Goal: Book appointment/travel/reservation

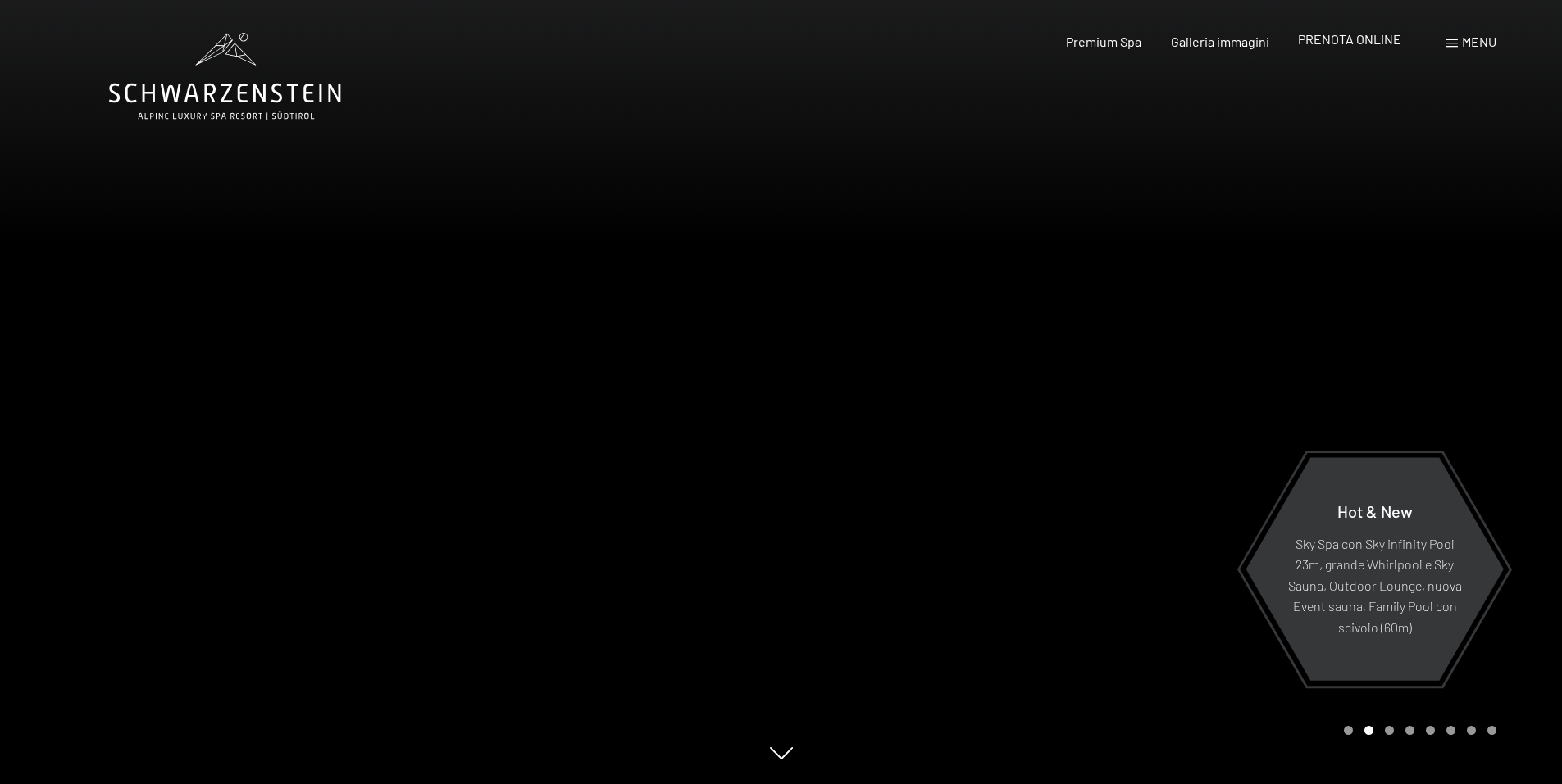
click at [1325, 47] on div "PRENOTA ONLINE" at bounding box center [1349, 39] width 103 height 18
click at [1363, 43] on span "PRENOTA ONLINE" at bounding box center [1349, 39] width 103 height 16
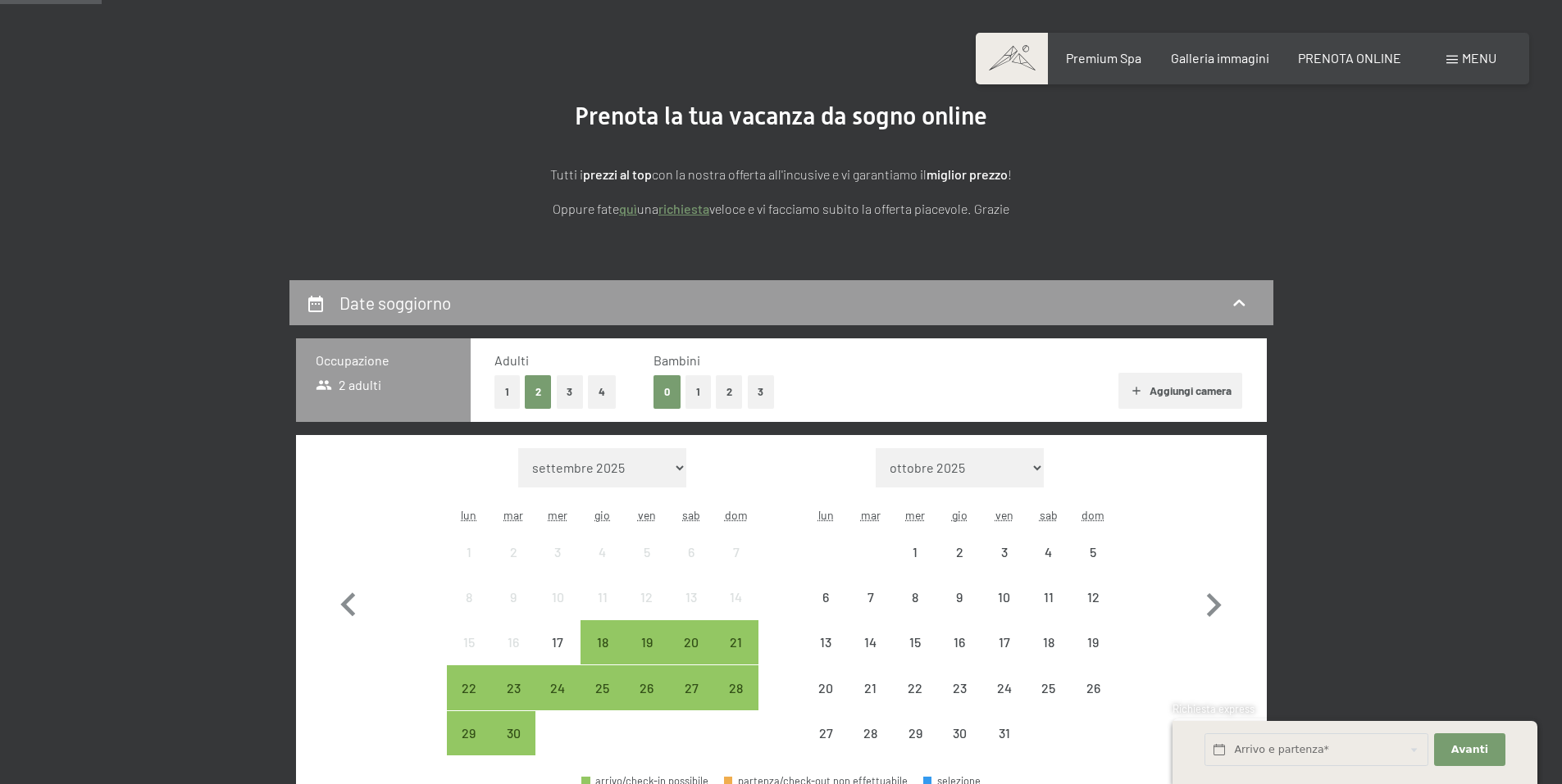
scroll to position [328, 0]
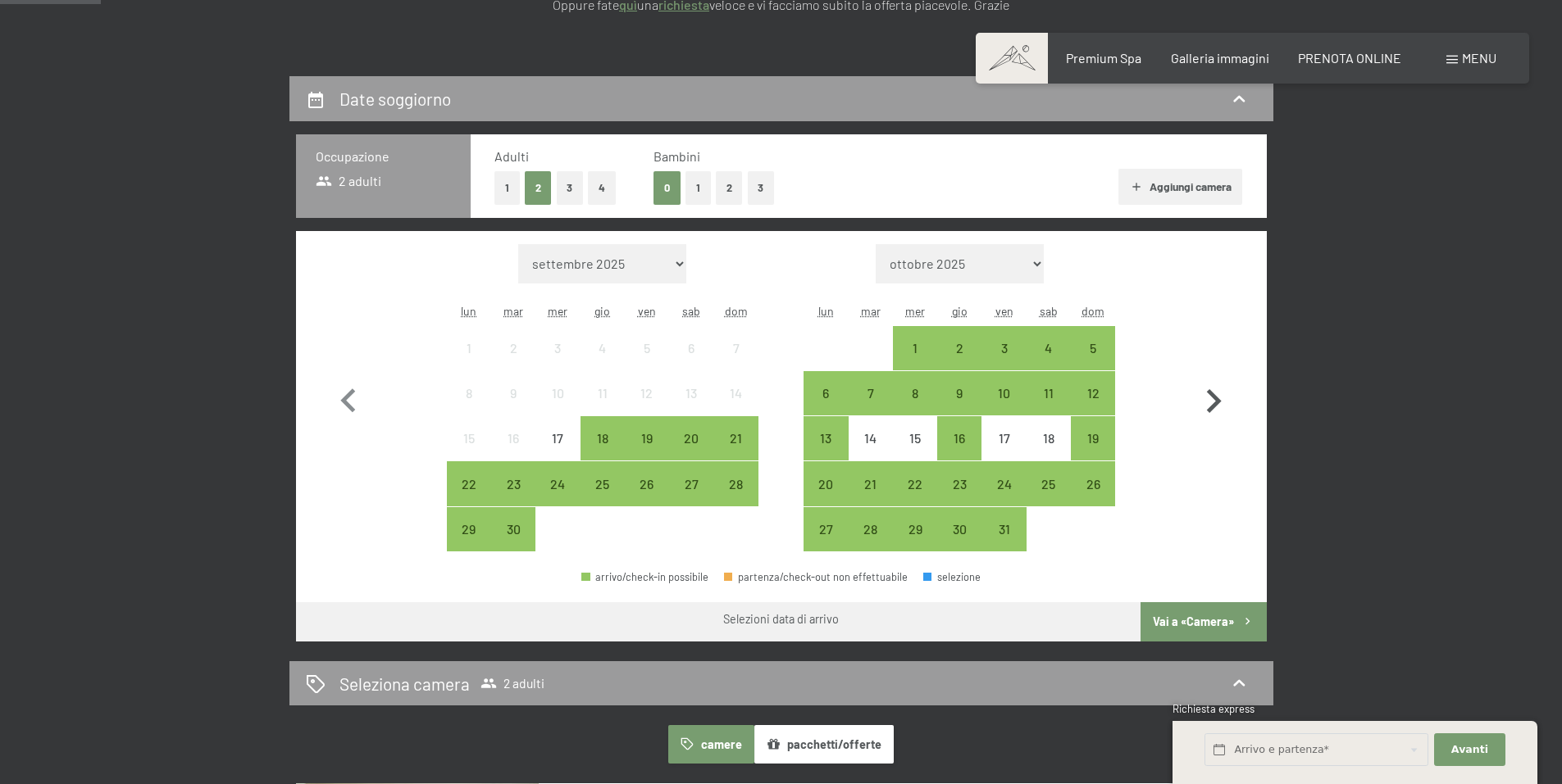
click at [1208, 380] on icon "button" at bounding box center [1213, 401] width 48 height 48
select select "2025-10-01"
select select "2025-11-01"
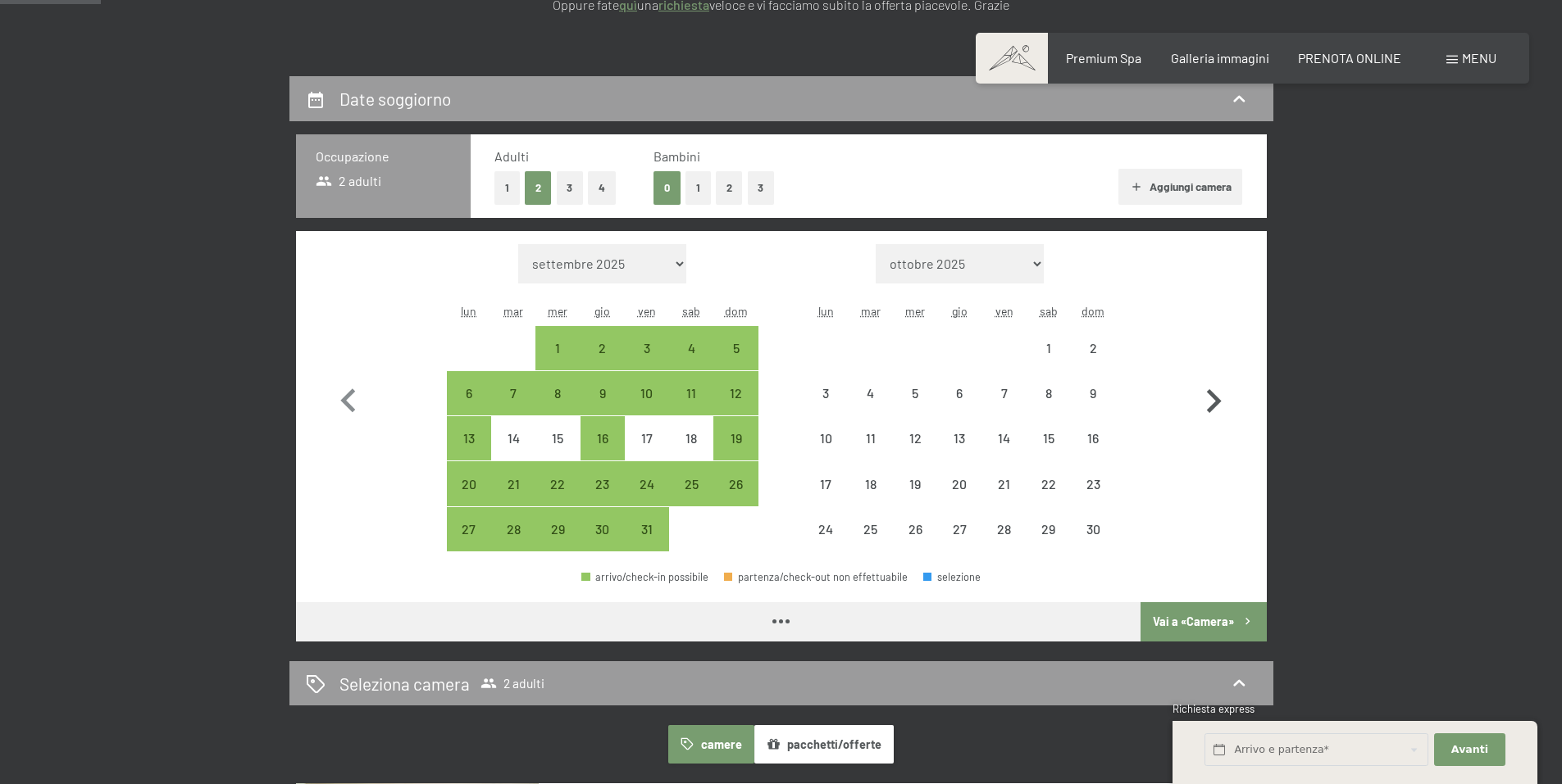
click at [1206, 400] on icon "button" at bounding box center [1213, 401] width 48 height 48
select select "2025-11-01"
select select "2025-12-01"
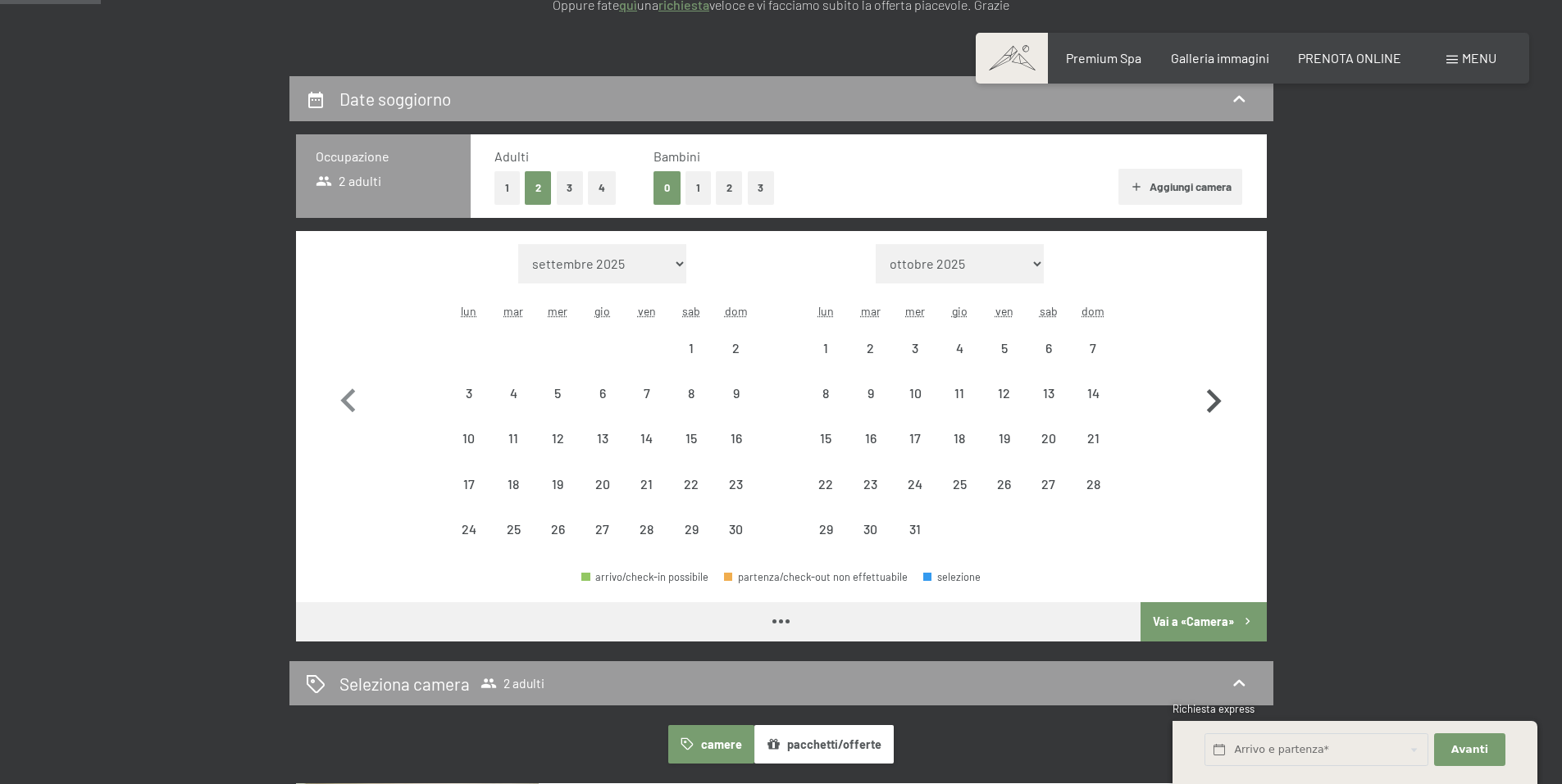
click at [1206, 400] on icon "button" at bounding box center [1213, 401] width 48 height 48
select select "2025-12-01"
select select "2026-01-01"
select select "2025-12-01"
select select "2026-01-01"
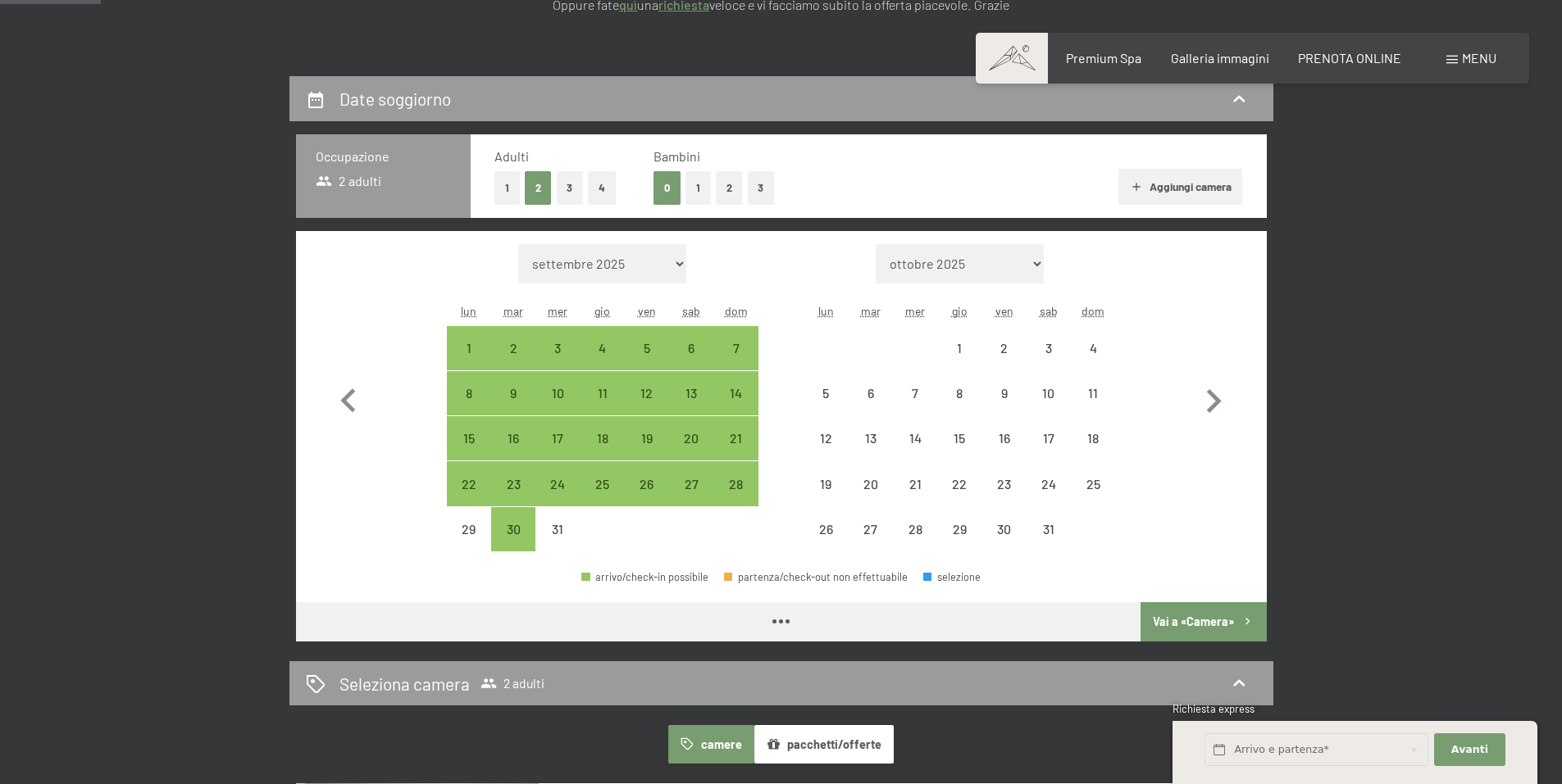
select select "2025-12-01"
select select "2026-01-01"
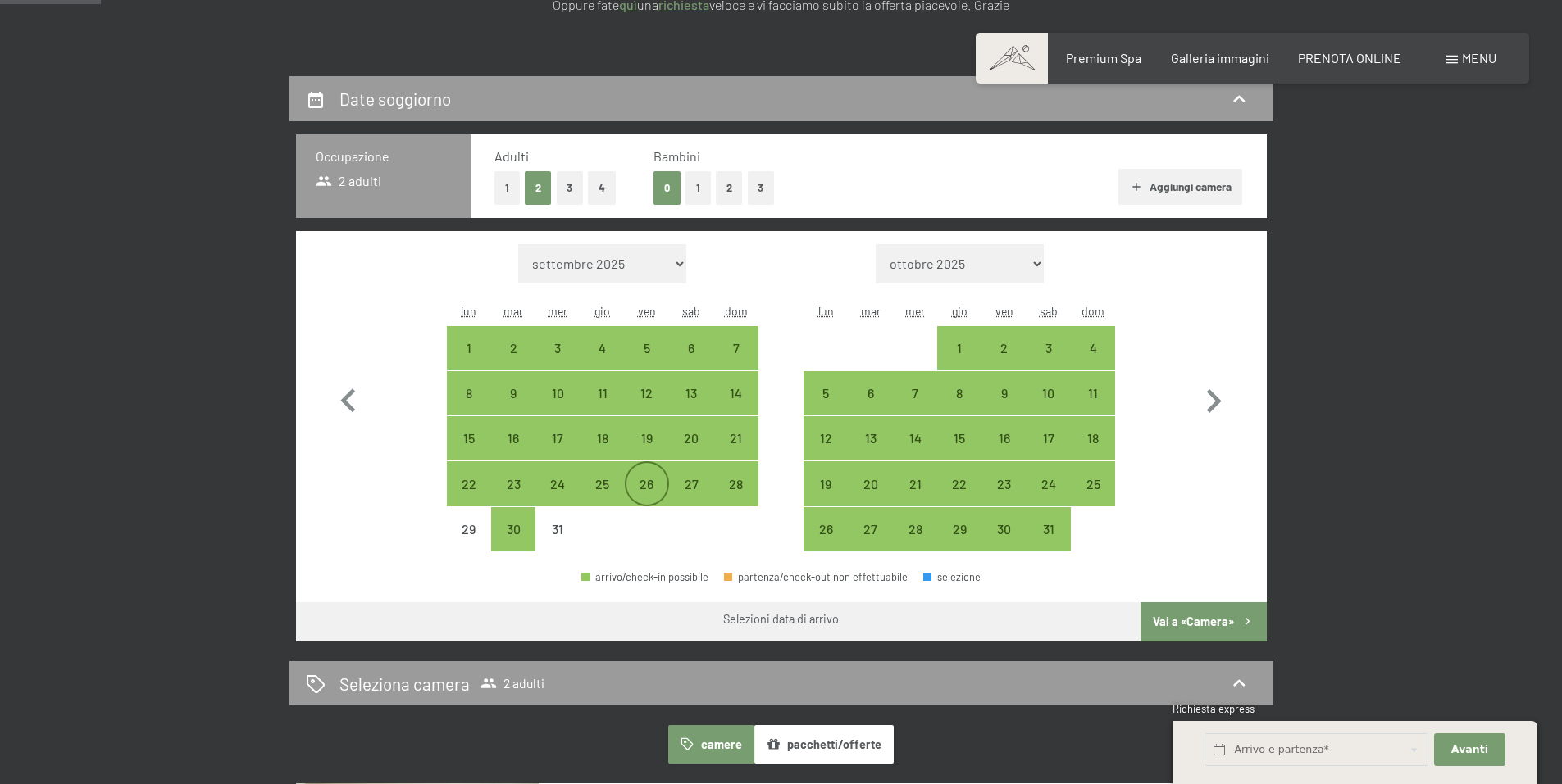
click at [643, 487] on div "26" at bounding box center [646, 498] width 41 height 41
select select "2025-12-01"
select select "2026-01-01"
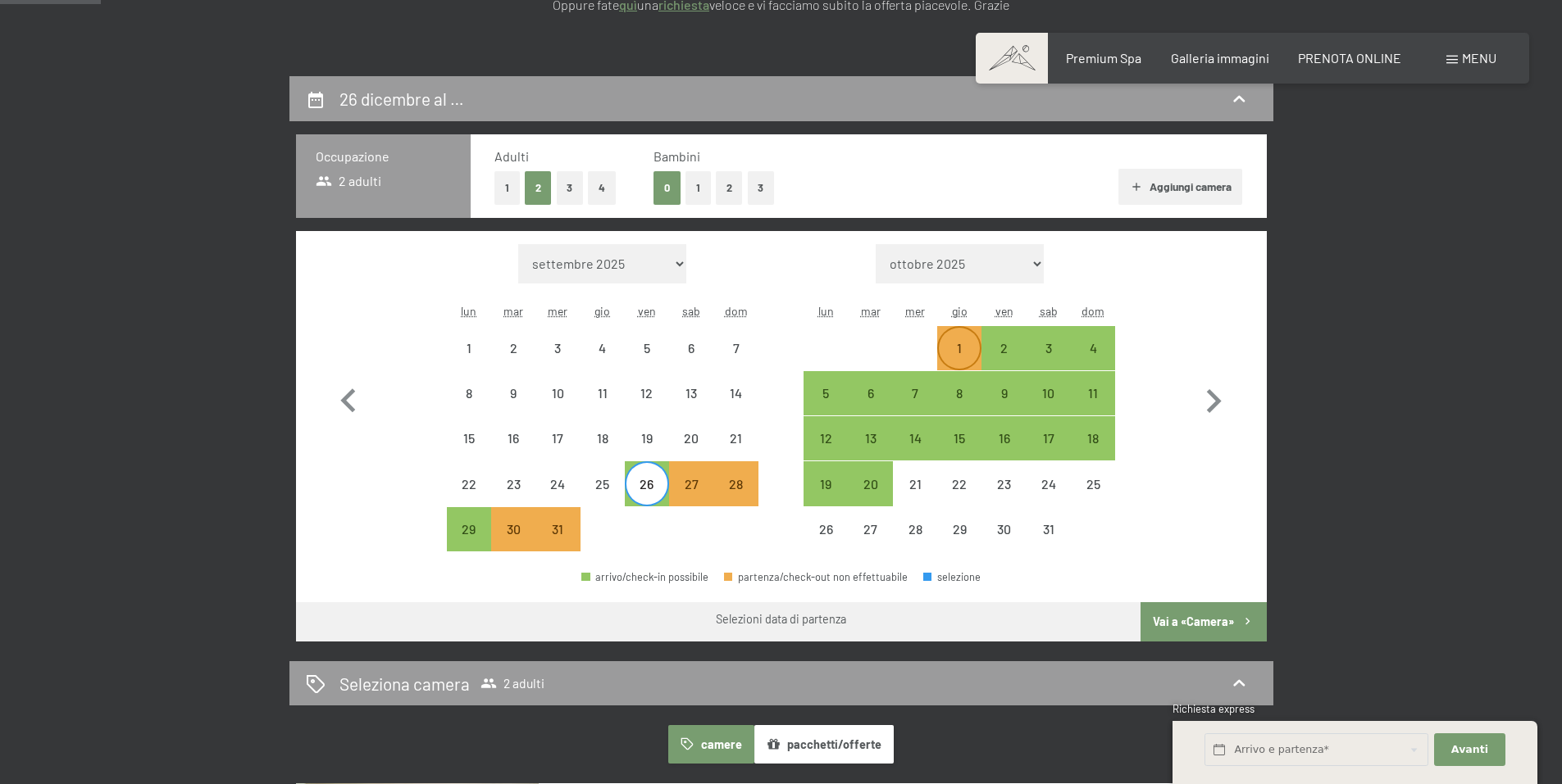
drag, startPoint x: 951, startPoint y: 349, endPoint x: 951, endPoint y: 360, distance: 11.0
click at [952, 349] on div "1" at bounding box center [959, 362] width 41 height 41
select select "2025-12-01"
select select "2026-01-01"
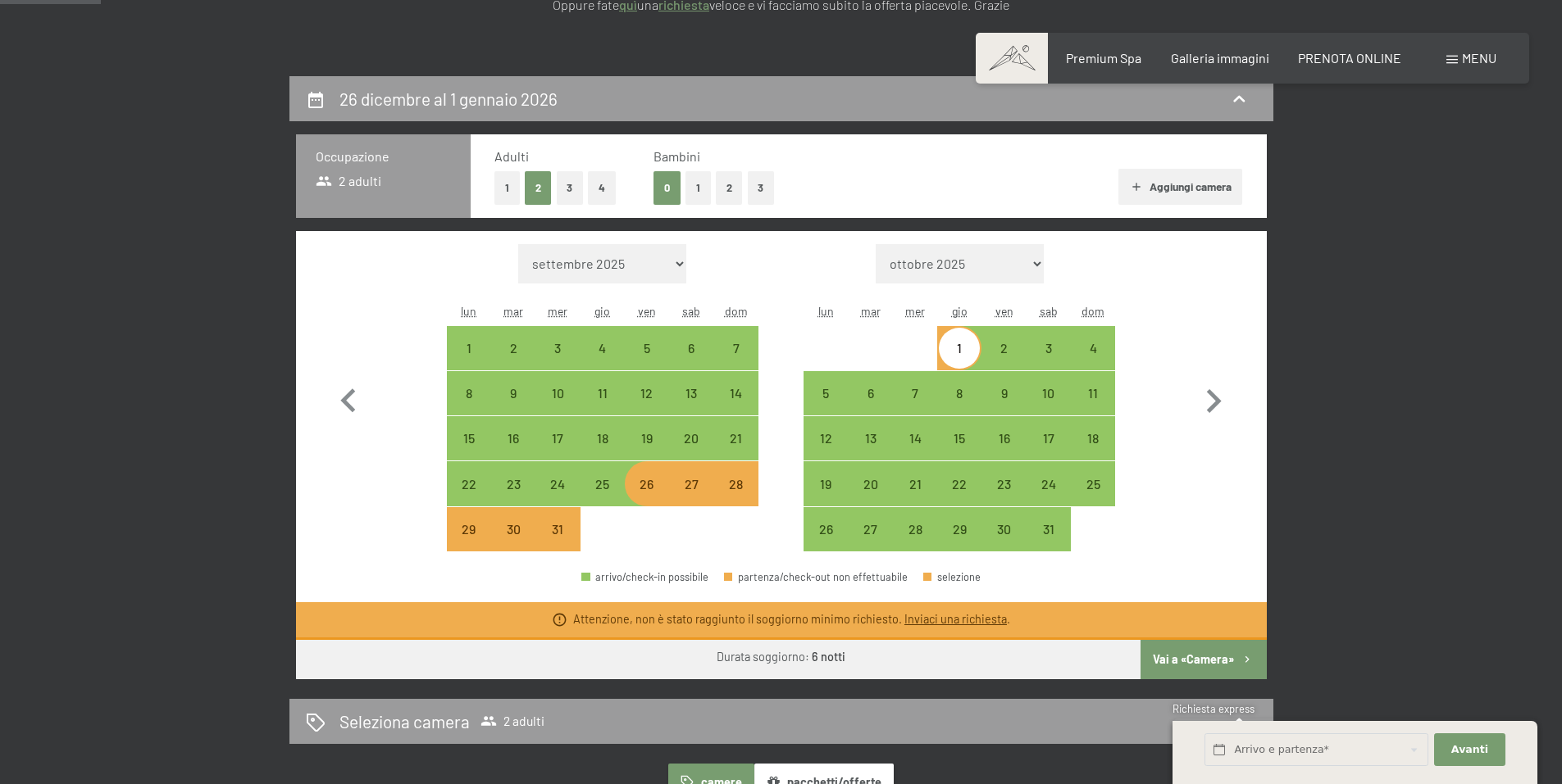
click at [969, 616] on link "Inviaci una richiesta" at bounding box center [955, 619] width 103 height 14
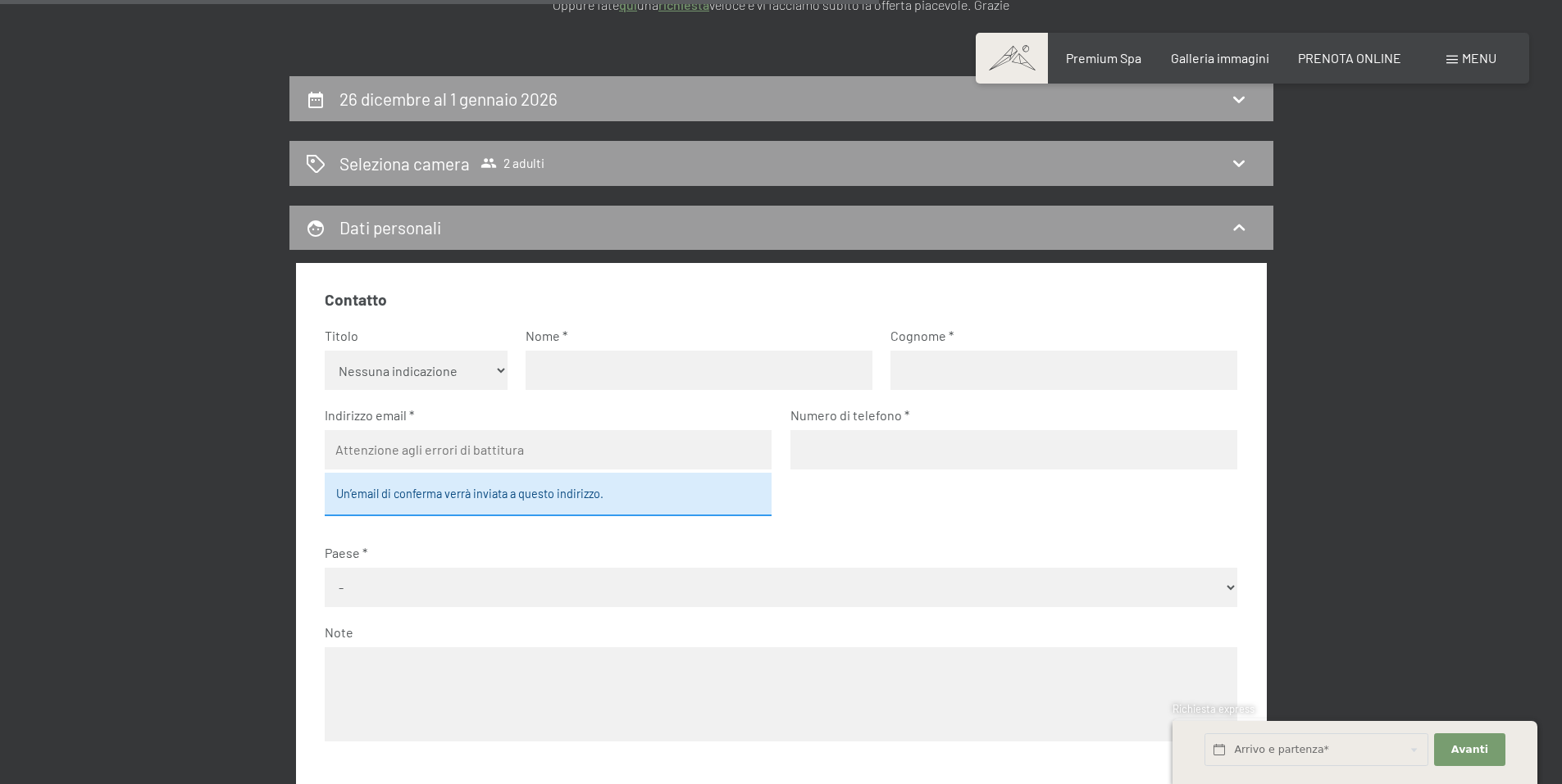
scroll to position [404, 0]
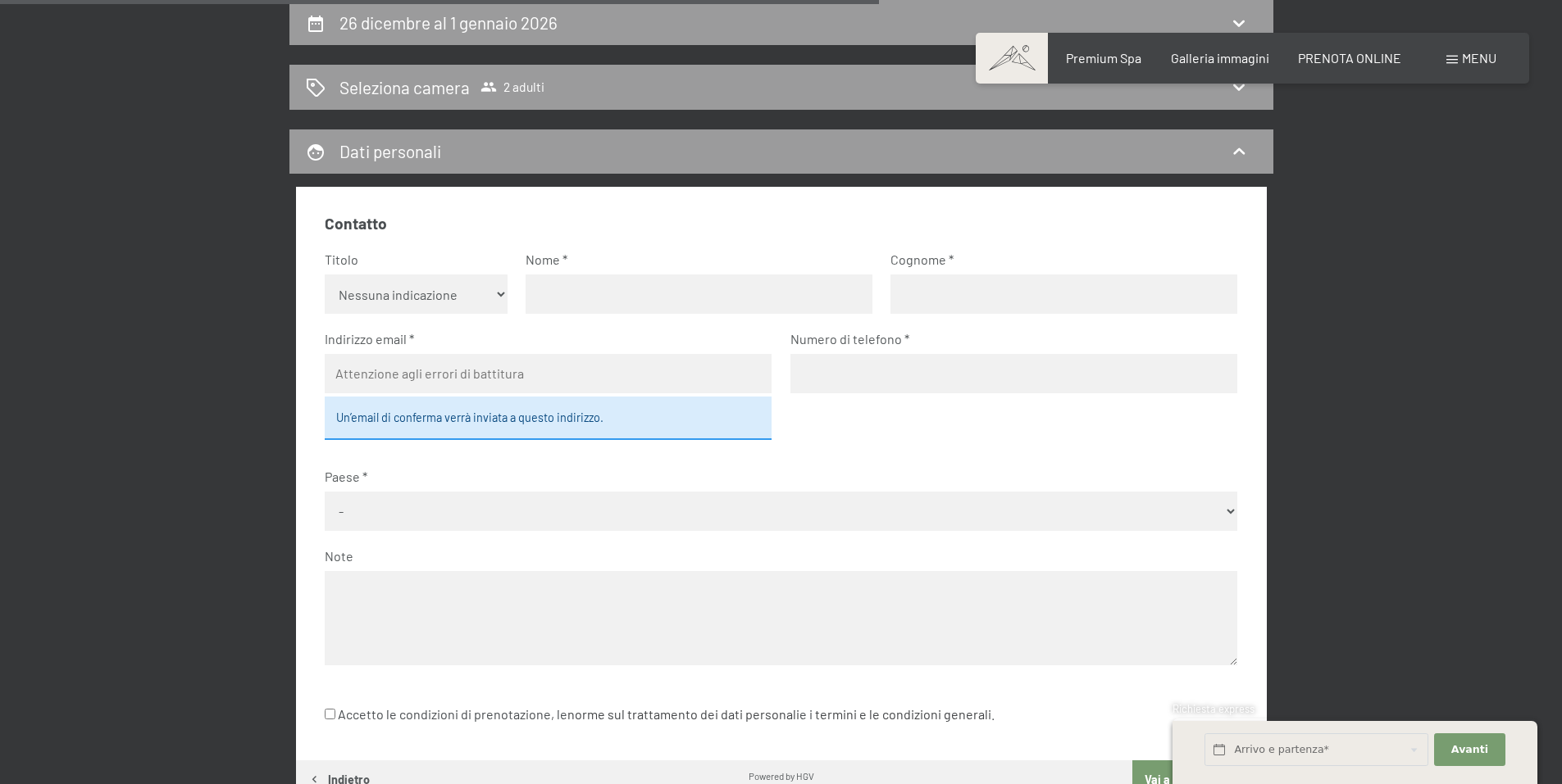
click at [470, 292] on select "Nessuna indicazione Sig.ra Sig." at bounding box center [415, 294] width 183 height 39
select select "m"
click at [324, 274] on select "Nessuna indicazione Sig.ra Sig." at bounding box center [415, 294] width 183 height 39
click at [725, 285] on input "text" at bounding box center [699, 294] width 347 height 39
type input "Paolo"
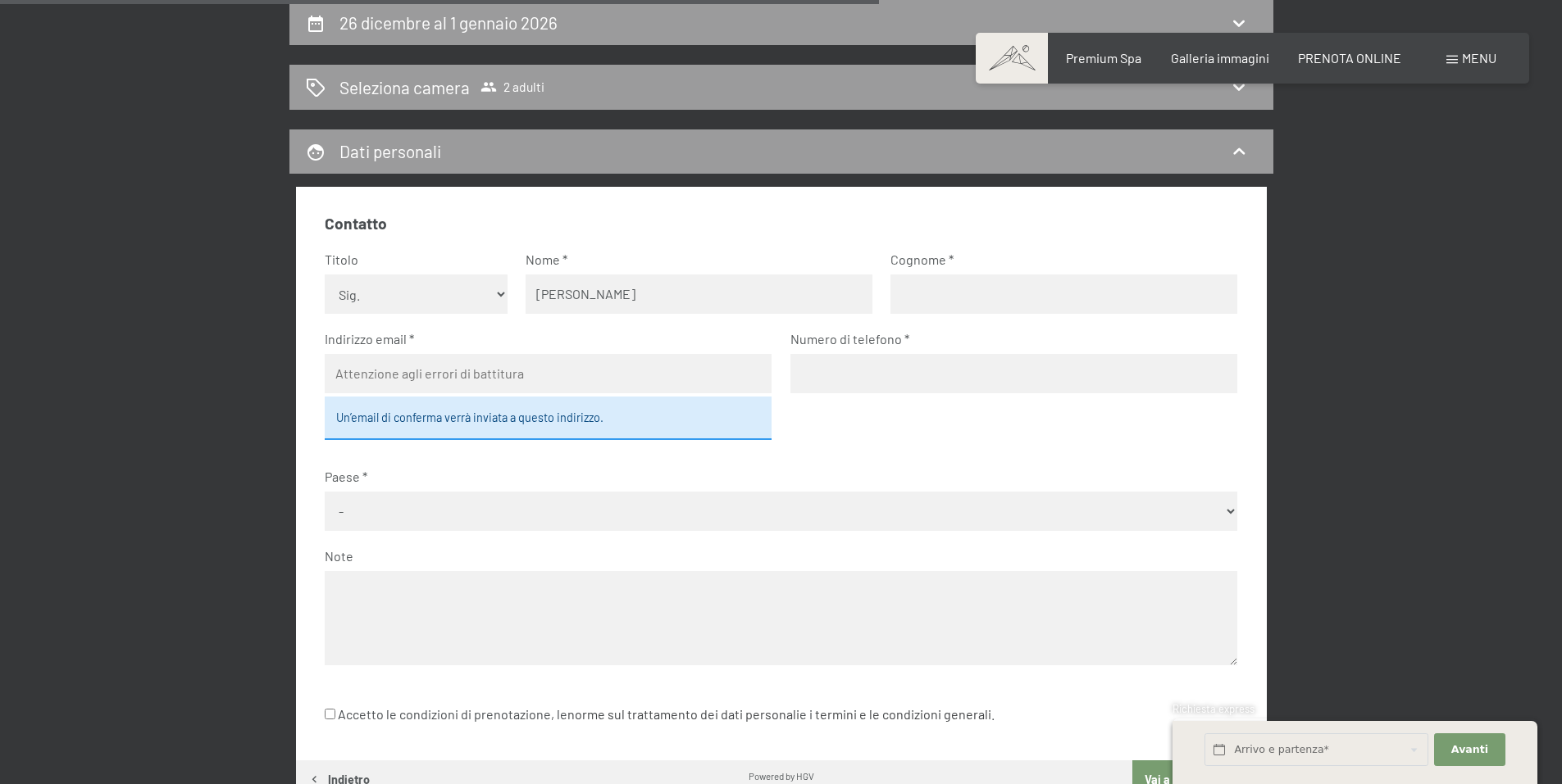
type input "Malavasi"
type input "cnsmalavasi@gmail.com"
type input "3273327697"
select select "ITA"
click at [760, 470] on label "Paese" at bounding box center [774, 477] width 899 height 18
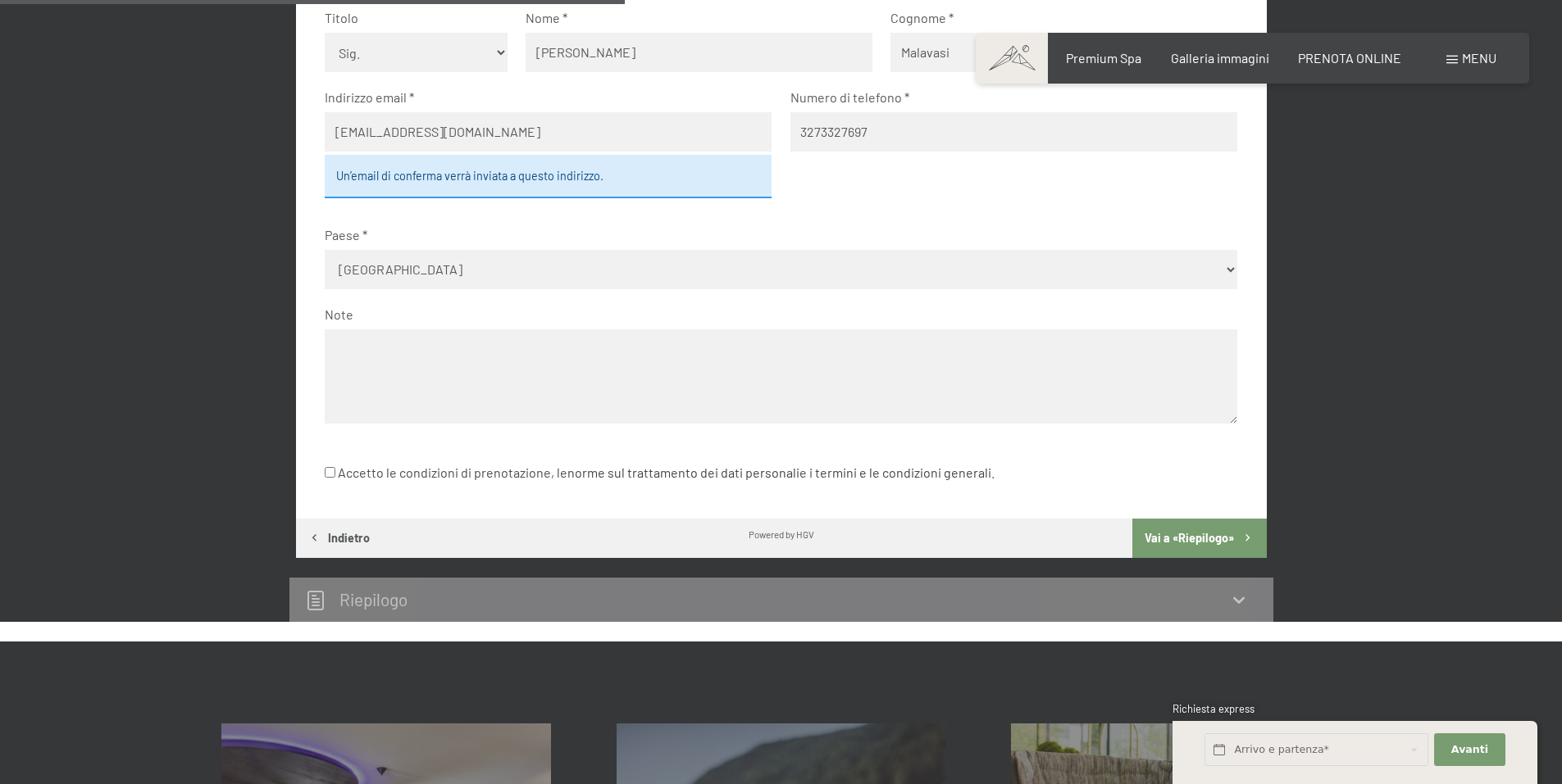
scroll to position [650, 0]
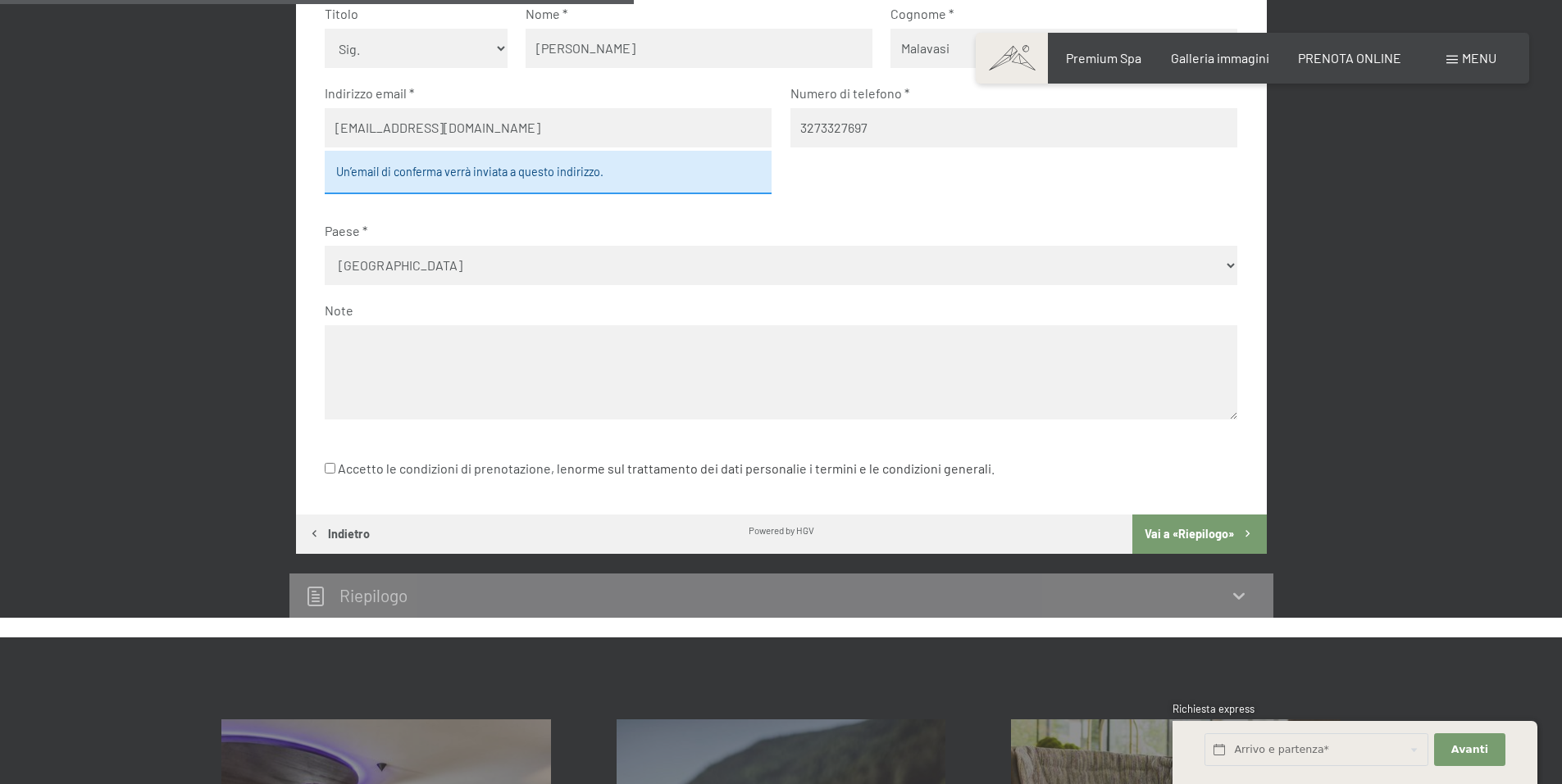
drag, startPoint x: 329, startPoint y: 475, endPoint x: 338, endPoint y: 480, distance: 10.3
click at [329, 471] on label "Accetto le condizioni di prenotazione, le norme sul trattamento dei dati person…" at bounding box center [659, 469] width 670 height 31
click at [329, 464] on input "Accetto le condizioni di prenotazione, le norme sul trattamento dei dati person…" at bounding box center [329, 468] width 11 height 11
checkbox input "true"
click at [1202, 540] on button "Vai a «Riepilogo»" at bounding box center [1199, 534] width 133 height 39
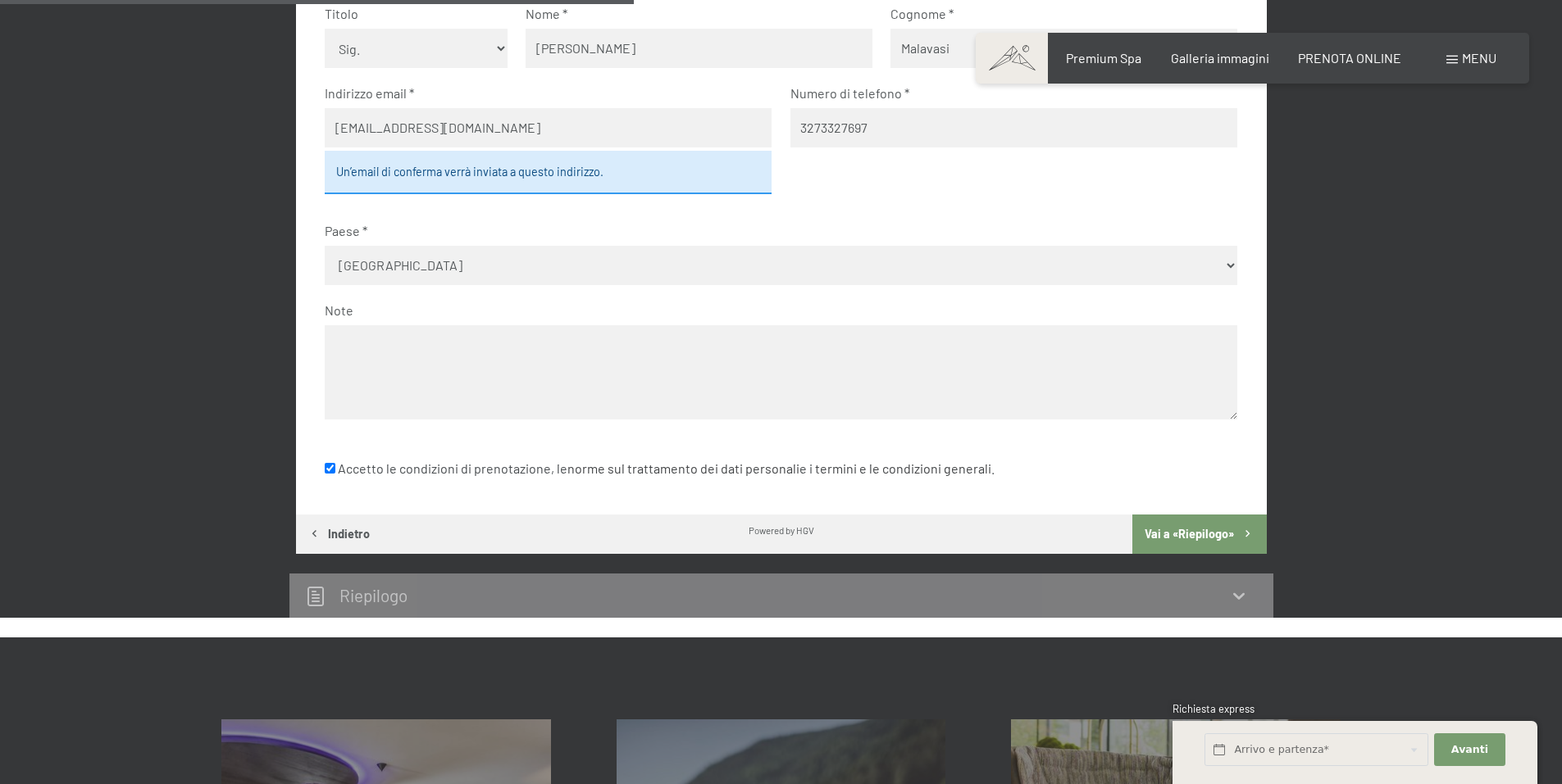
scroll to position [404, 0]
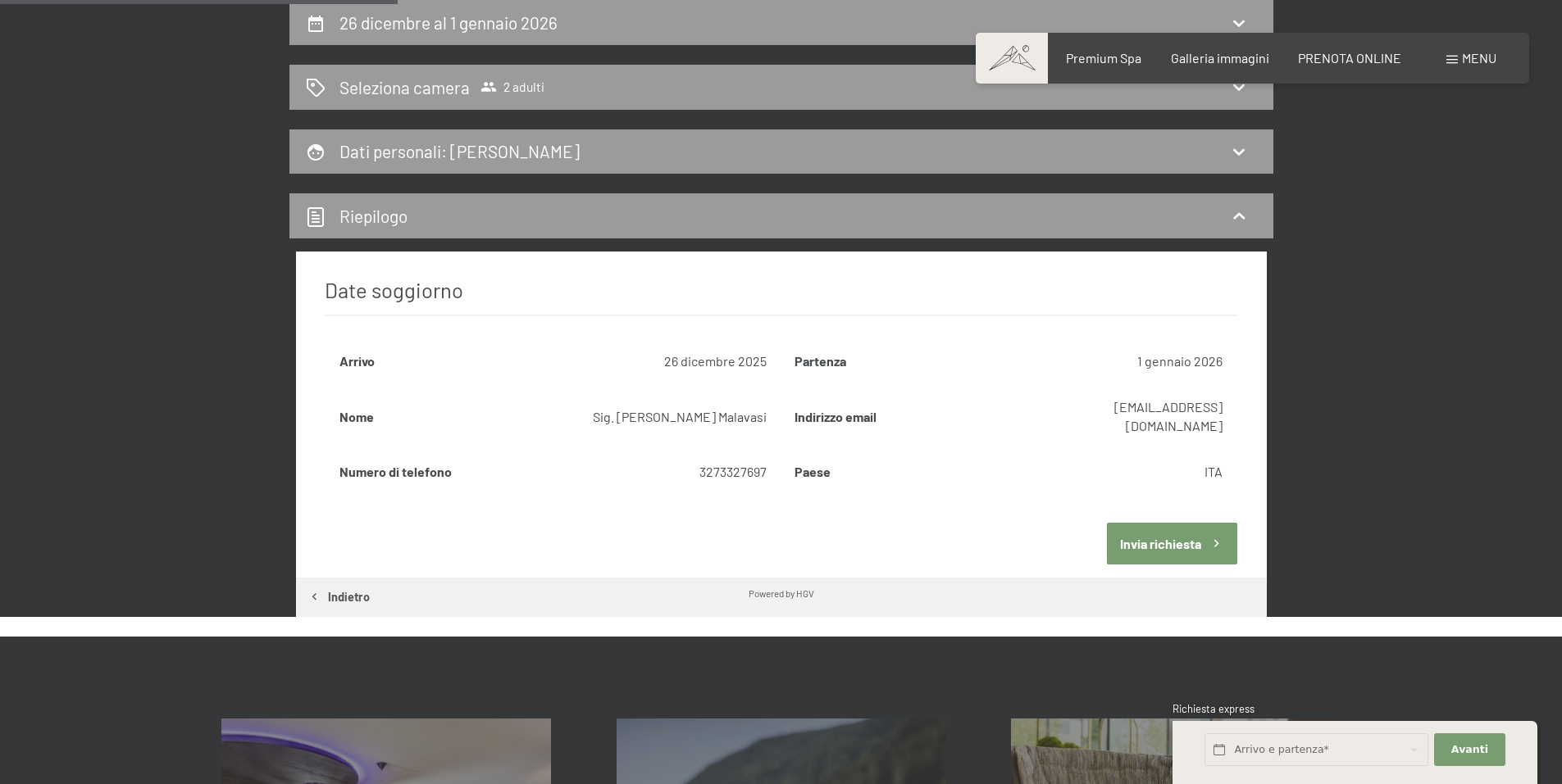
click at [1169, 523] on button "Invia richiesta" at bounding box center [1171, 543] width 130 height 42
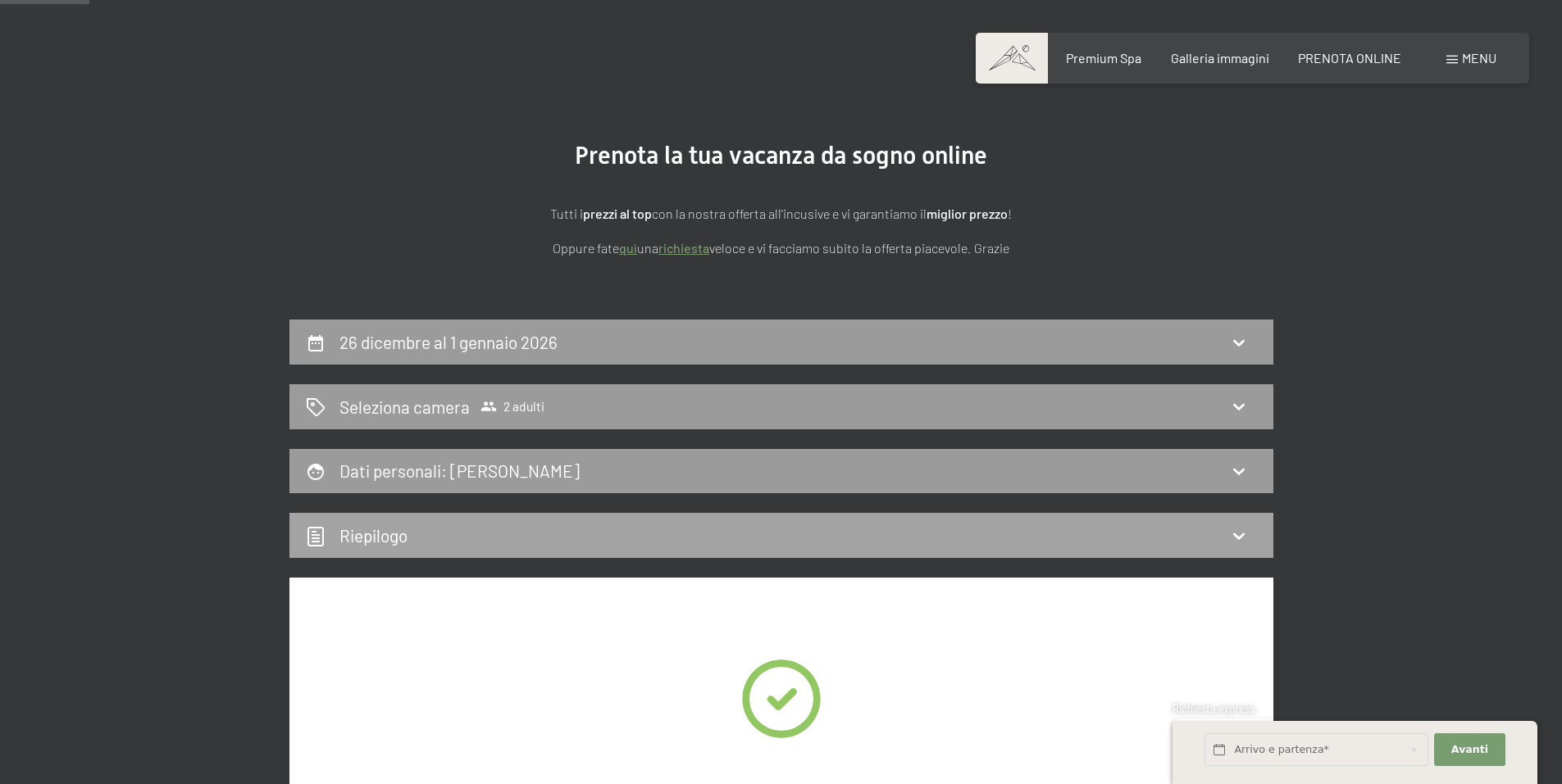
scroll to position [0, 0]
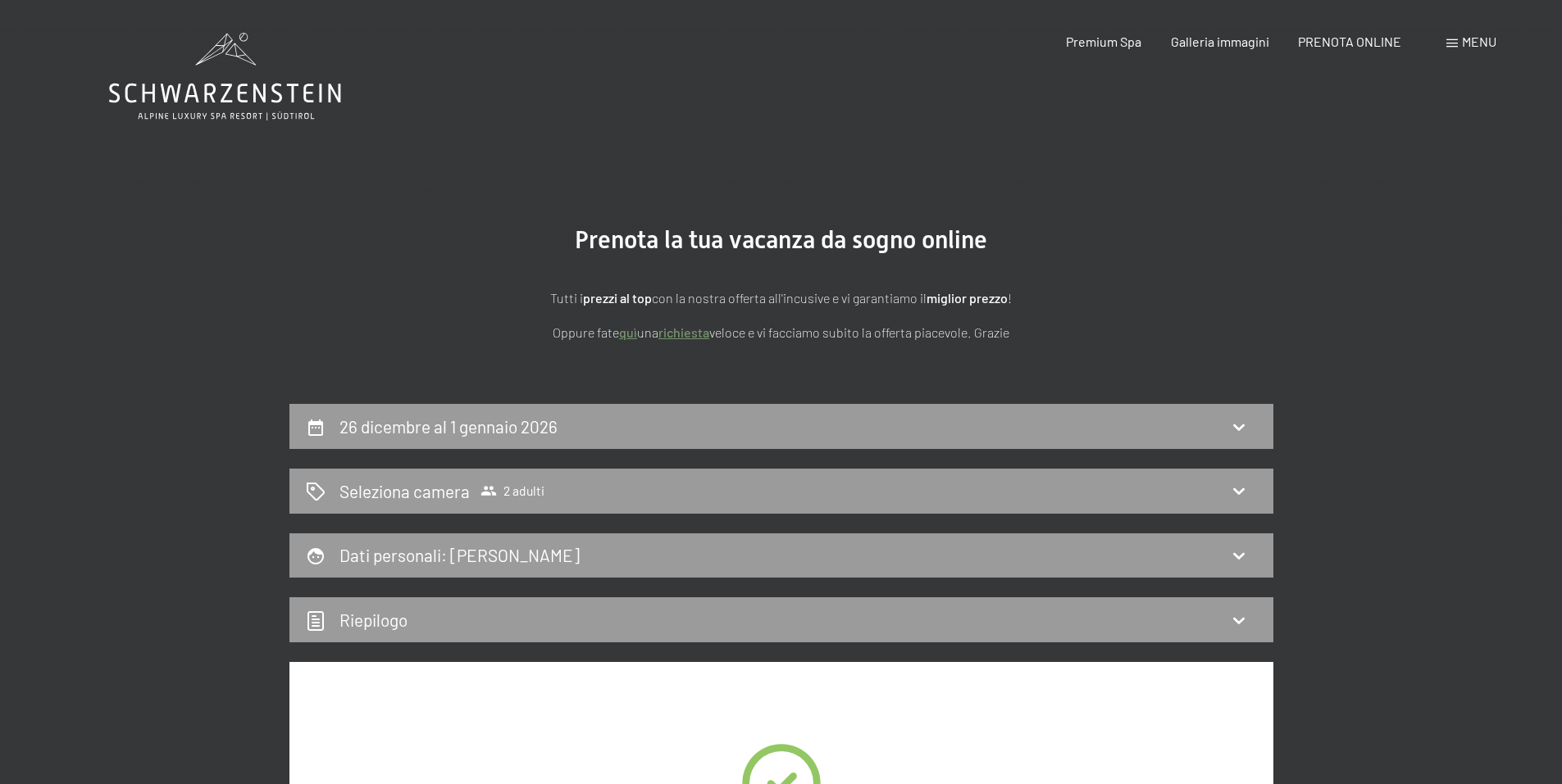
click at [251, 98] on icon at bounding box center [224, 76] width 232 height 88
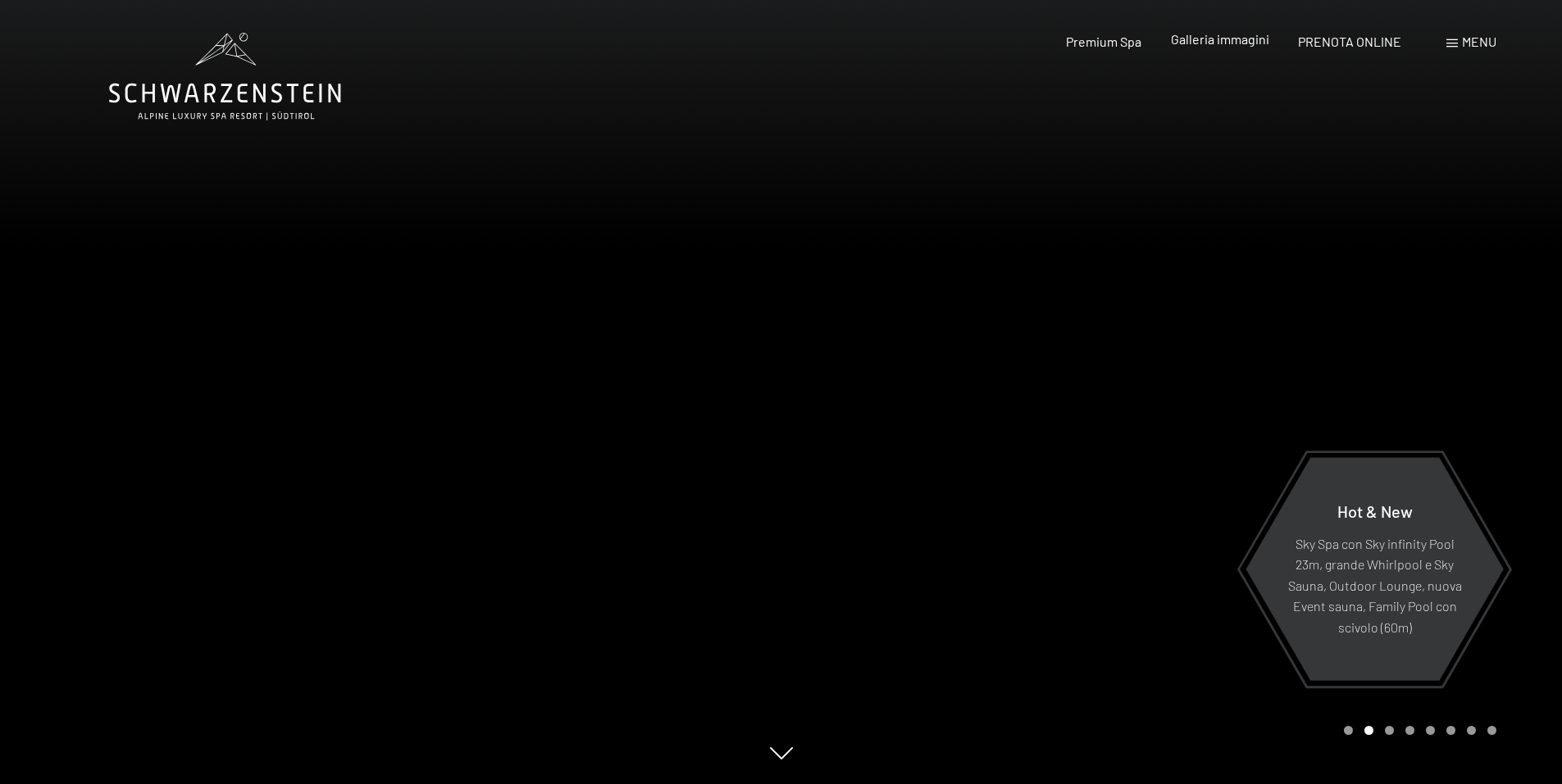
click at [1252, 34] on span "Galleria immagini" at bounding box center [1219, 39] width 98 height 16
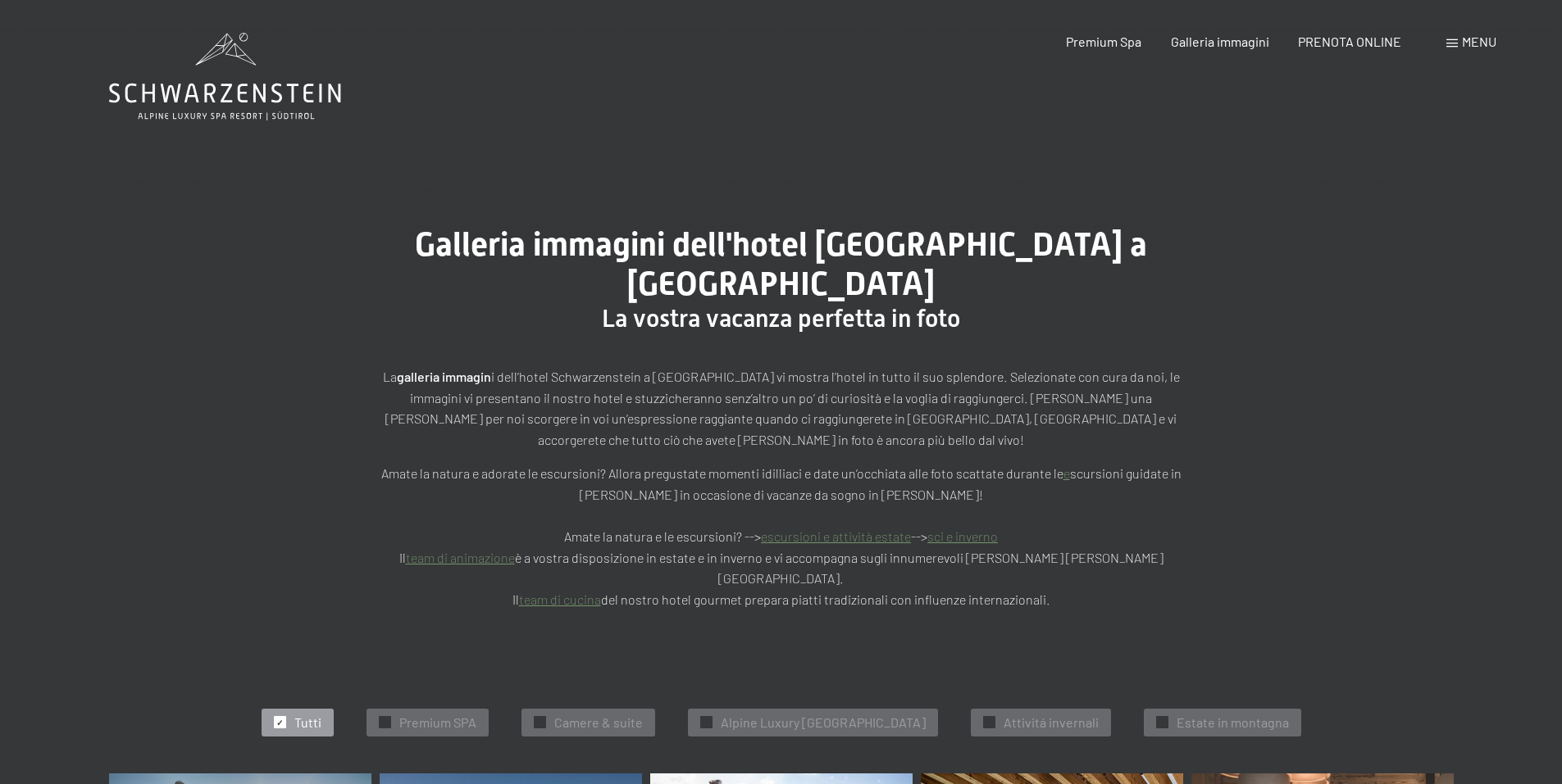
click at [1460, 41] on div "Menu" at bounding box center [1471, 41] width 50 height 18
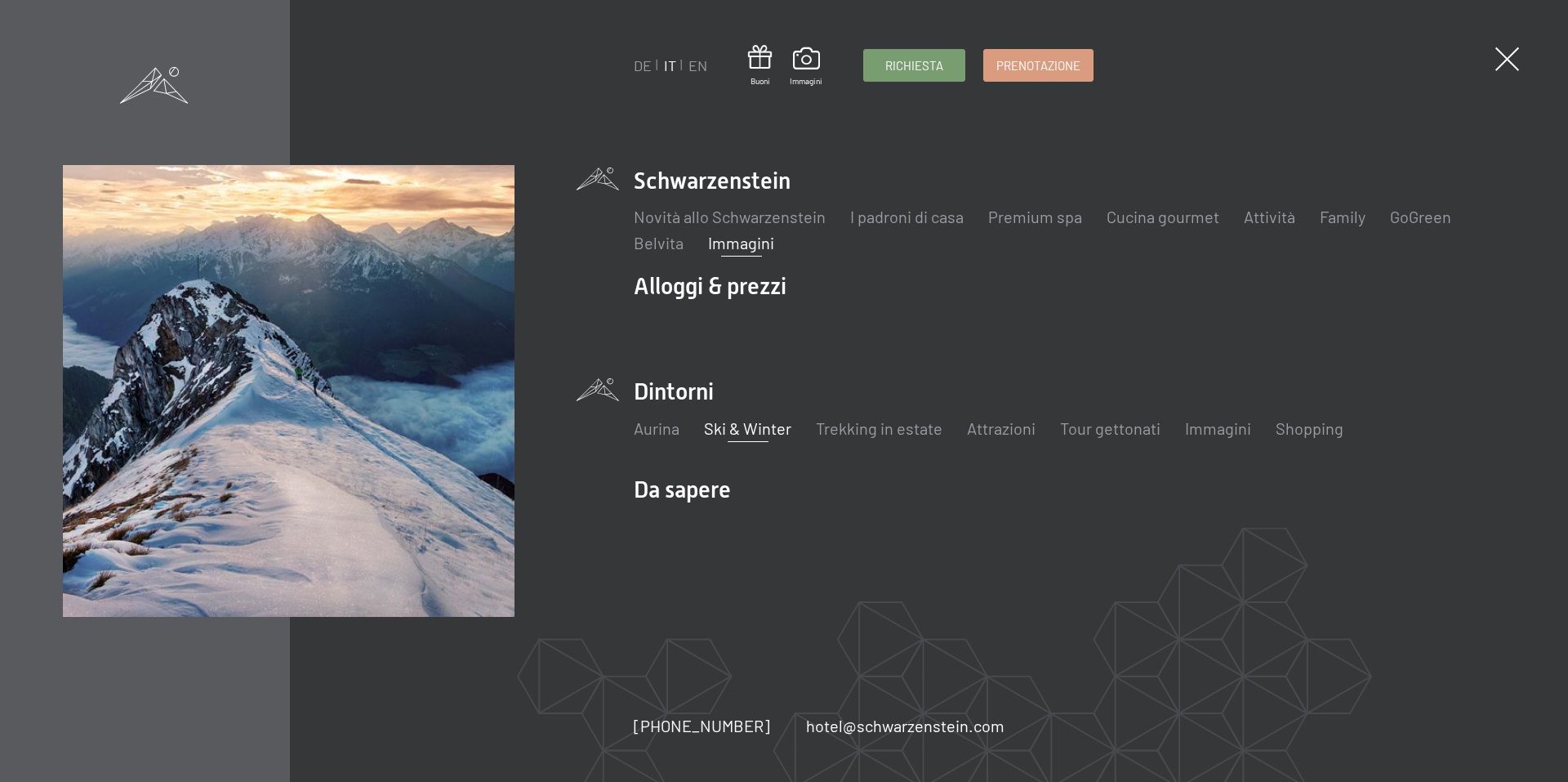
click at [718, 432] on link "Ski & Winter" at bounding box center [748, 429] width 88 height 20
